Goal: Transaction & Acquisition: Purchase product/service

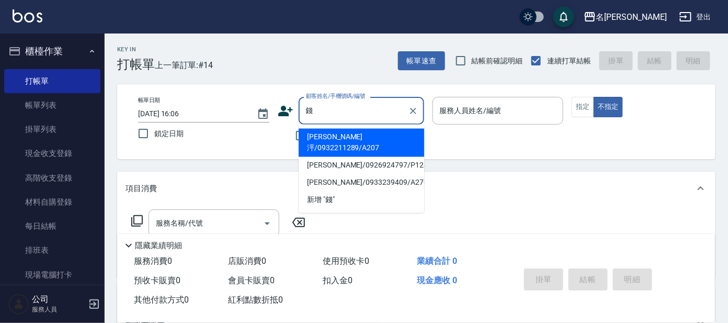
click at [346, 137] on li "[PERSON_NAME]泙/0932211289/A207" at bounding box center [362, 143] width 126 height 28
type input "[PERSON_NAME]泙/0932211289/A207"
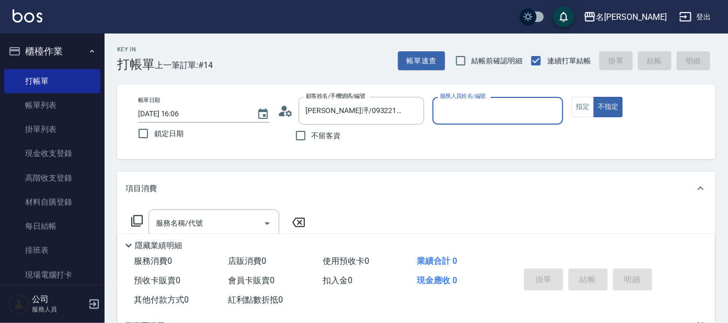
type input "[PERSON_NAME]-1"
click at [582, 110] on button "指定" at bounding box center [583, 107] width 22 height 20
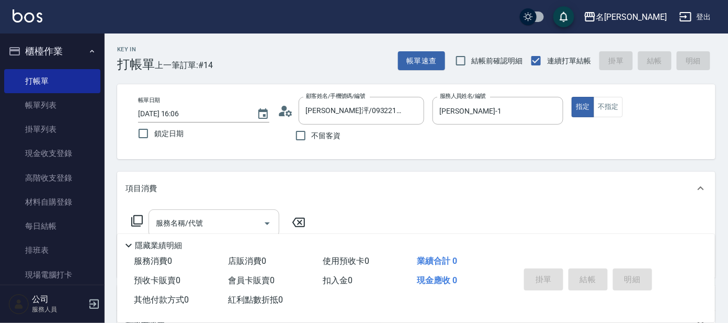
click at [208, 224] on input "服務名稱/代號" at bounding box center [206, 223] width 106 height 18
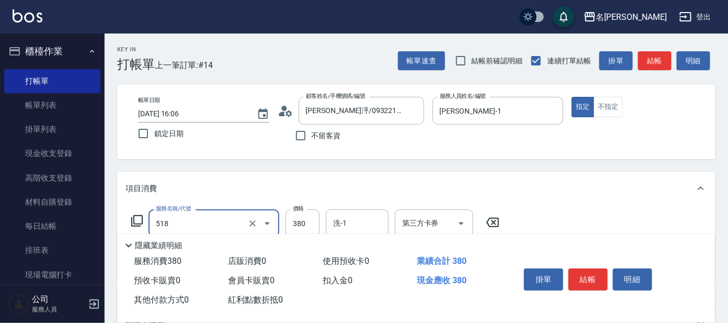
type input "舒壓+洗髮+養髮(518)"
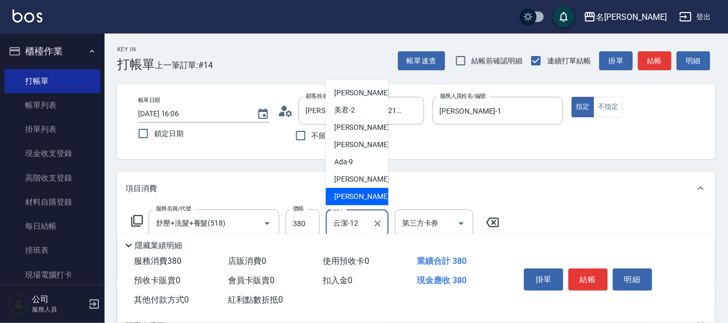
click at [363, 223] on input "云潔-12" at bounding box center [350, 223] width 38 height 18
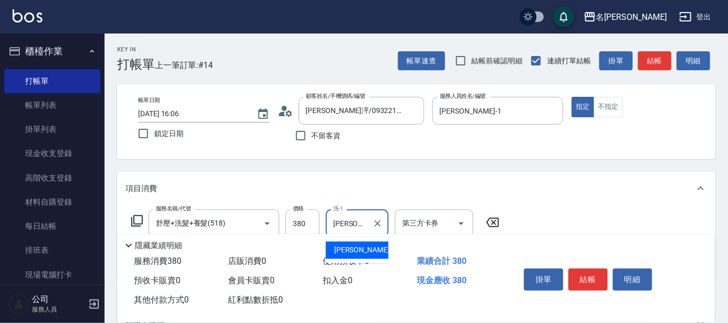
type input "云"
type input "[PERSON_NAME]-14"
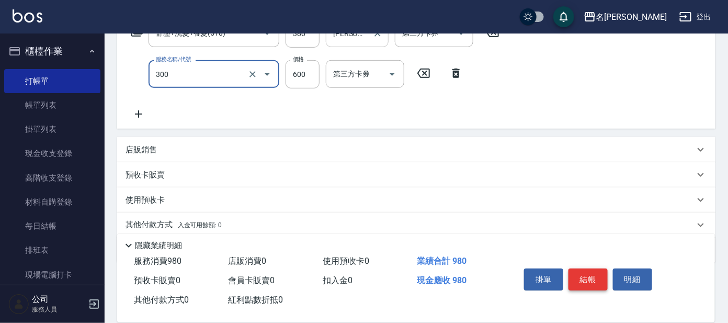
scroll to position [196, 0]
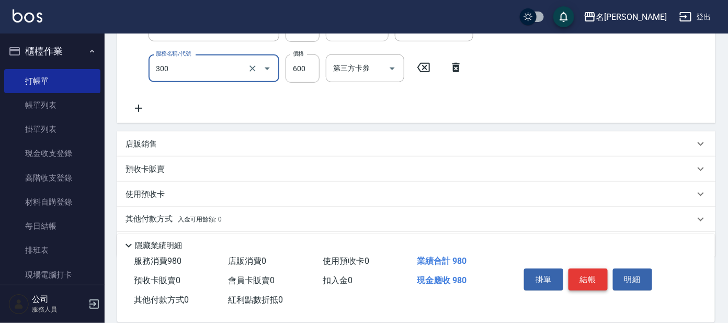
type input "剪髮 講師級設計師(300)"
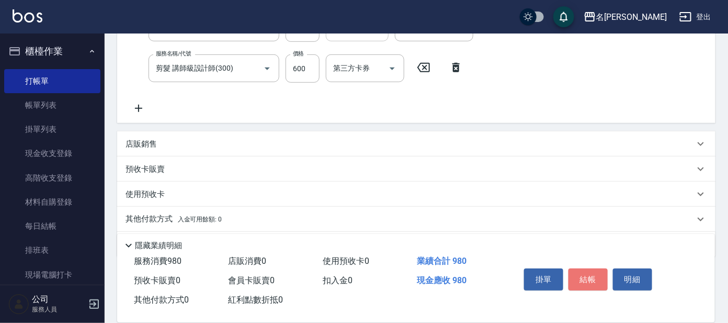
drag, startPoint x: 587, startPoint y: 277, endPoint x: 593, endPoint y: 276, distance: 6.4
click at [588, 277] on button "結帳" at bounding box center [588, 279] width 39 height 22
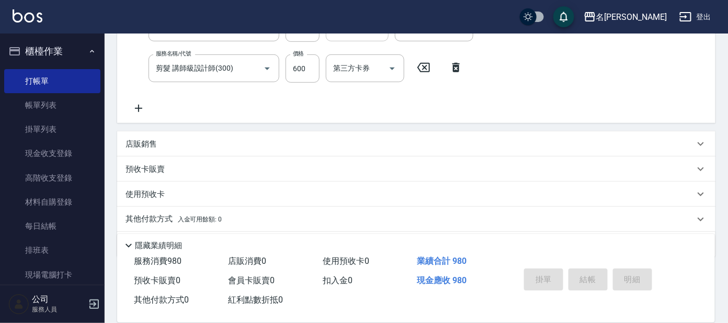
type input "[DATE] 16:37"
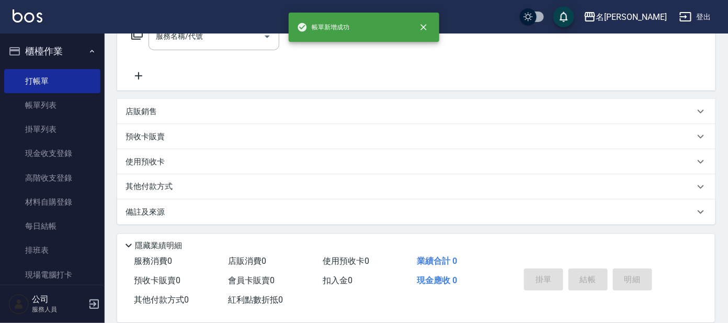
scroll to position [0, 0]
